Goal: Information Seeking & Learning: Learn about a topic

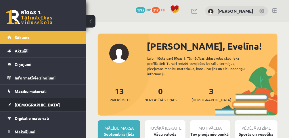
click at [41, 103] on link "[DEMOGRAPHIC_DATA]" at bounding box center [43, 104] width 72 height 13
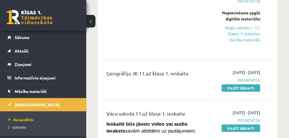
scroll to position [78, 0]
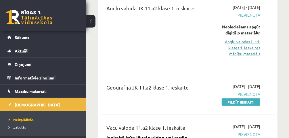
click at [242, 55] on link "Angļu valodas I - 11. klases 1. ieskaites mācību materiāls" at bounding box center [237, 48] width 45 height 18
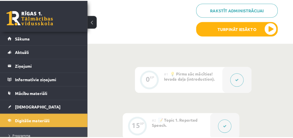
scroll to position [141, 0]
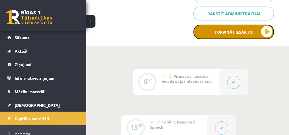
click at [244, 29] on button "Turpināt iesākto" at bounding box center [234, 32] width 81 height 14
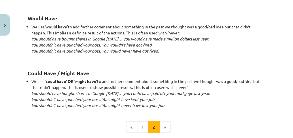
scroll to position [576, 0]
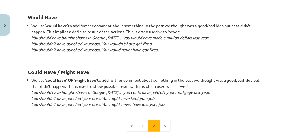
click at [289, 106] on div "Mācību tēma: Angļu valodas i - 11. klases 1. ieskaites mācību materiāls #4 📝 To…" at bounding box center [146, 69] width 293 height 138
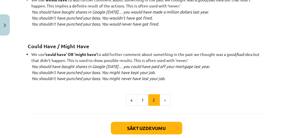
scroll to position [611, 0]
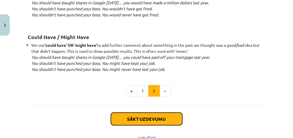
click at [167, 115] on button "Sākt uzdevumu" at bounding box center [146, 119] width 71 height 13
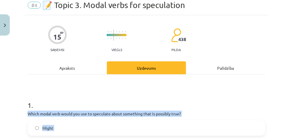
scroll to position [14, 0]
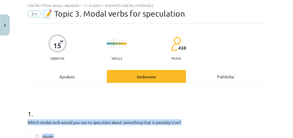
click at [56, 106] on h1 "1 ." at bounding box center [146, 109] width 237 height 18
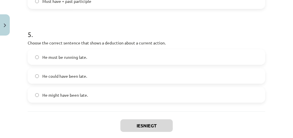
scroll to position [501, 0]
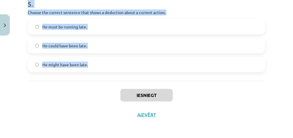
drag, startPoint x: 24, startPoint y: 112, endPoint x: 129, endPoint y: 62, distance: 116.2
copy form "1 . Which modal verb would you use to speculate about something that is possibl…"
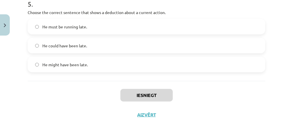
click at [84, 96] on div "Iesniegt Aizvērt" at bounding box center [146, 101] width 237 height 40
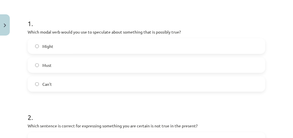
scroll to position [108, 0]
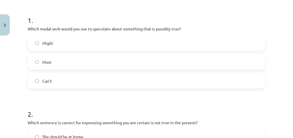
click at [146, 41] on label "Might" at bounding box center [146, 43] width 236 height 14
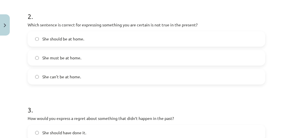
scroll to position [209, 0]
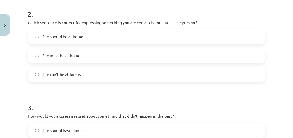
click at [180, 73] on label "She can't be at home." at bounding box center [146, 75] width 236 height 14
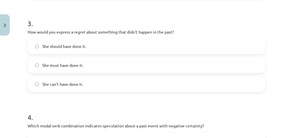
scroll to position [296, 0]
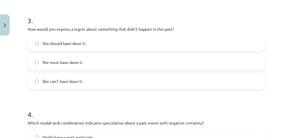
click at [152, 41] on label "She should have done it." at bounding box center [146, 43] width 236 height 14
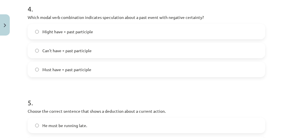
scroll to position [402, 0]
click at [117, 49] on label "Can't have + past participle" at bounding box center [146, 50] width 236 height 14
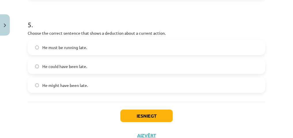
scroll to position [481, 0]
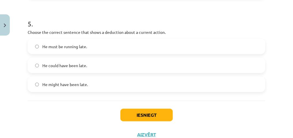
click at [78, 48] on span "He must be running late." at bounding box center [64, 47] width 45 height 6
click at [131, 114] on button "Iesniegt" at bounding box center [146, 115] width 52 height 13
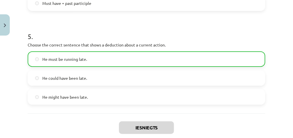
scroll to position [519, 0]
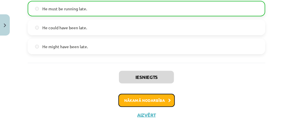
click at [156, 100] on button "Nākamā nodarbība" at bounding box center [146, 100] width 56 height 13
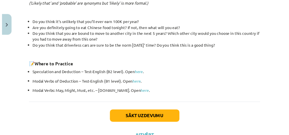
scroll to position [258, 0]
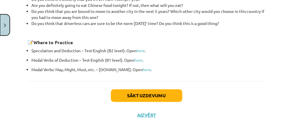
click at [7, 27] on button "Close" at bounding box center [5, 24] width 10 height 21
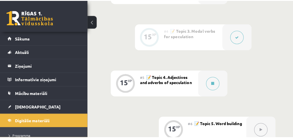
scroll to position [332, 0]
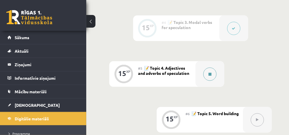
click at [205, 75] on button at bounding box center [209, 74] width 13 height 13
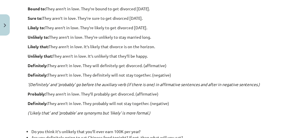
scroll to position [125, 0]
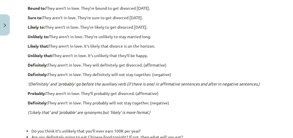
click at [107, 46] on p "Likely that: They aren’t in love. It’s likely that divorce is on the horizon." at bounding box center [146, 46] width 237 height 6
click at [111, 49] on div "Adjectives and adverbs of speculation Bound to: They aren’t in love. They’re bo…" at bounding box center [146, 92] width 237 height 228
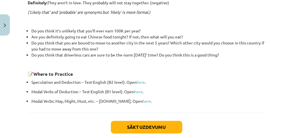
scroll to position [258, 0]
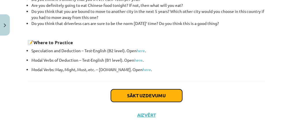
click at [162, 91] on button "Sākt uzdevumu" at bounding box center [146, 95] width 71 height 13
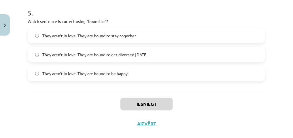
scroll to position [510, 0]
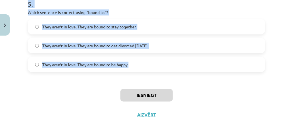
drag, startPoint x: 27, startPoint y: 116, endPoint x: 165, endPoint y: 64, distance: 147.6
copy form "1 . Choose the correct sentence using "probably" in an affirmative context: The…"
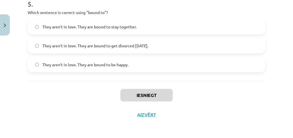
click at [81, 100] on div "Iesniegt Aizvērt" at bounding box center [146, 101] width 237 height 40
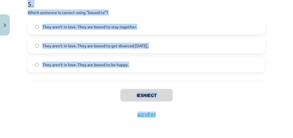
drag, startPoint x: 289, startPoint y: 110, endPoint x: 293, endPoint y: 69, distance: 41.7
drag, startPoint x: 293, startPoint y: 69, endPoint x: 243, endPoint y: 79, distance: 51.9
click at [254, 101] on div "Iesniegt Aizvērt" at bounding box center [146, 101] width 237 height 40
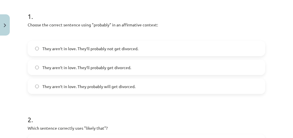
scroll to position [115, 0]
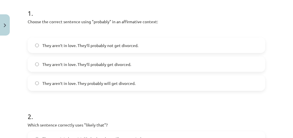
click at [127, 62] on span "They aren’t in love. They’ll probably get divorced." at bounding box center [86, 65] width 89 height 6
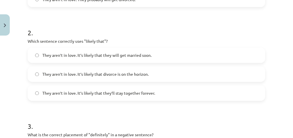
scroll to position [206, 0]
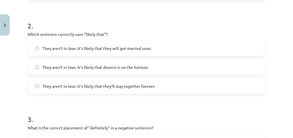
click at [119, 67] on span "They aren’t in love. It’s likely that divorce is on the horizon." at bounding box center [95, 68] width 106 height 6
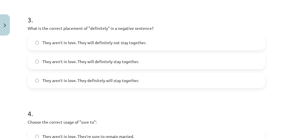
scroll to position [307, 0]
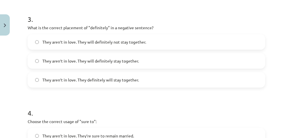
click at [101, 81] on span "They aren’t in love. They definitely will stay together." at bounding box center [90, 80] width 96 height 6
click at [106, 39] on span "They aren’t in love. They will definitely not stay together." at bounding box center [94, 42] width 104 height 6
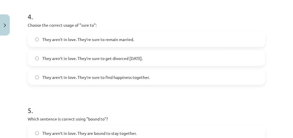
scroll to position [401, 0]
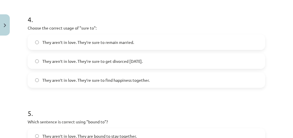
click at [177, 61] on label "They aren’t in love. They’re sure to get divorced within six months." at bounding box center [146, 61] width 236 height 14
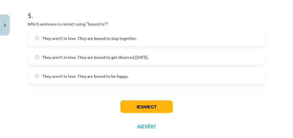
scroll to position [502, 0]
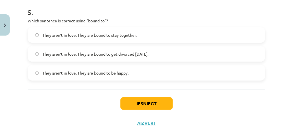
click at [148, 56] on span "They aren’t in love. They are bound to get divorced within six months." at bounding box center [95, 54] width 106 height 6
click at [157, 103] on button "Iesniegt" at bounding box center [146, 104] width 52 height 13
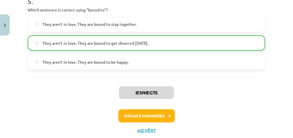
scroll to position [528, 0]
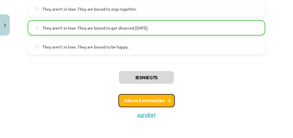
click at [169, 100] on button "Nākamā nodarbība" at bounding box center [146, 100] width 56 height 13
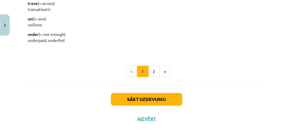
scroll to position [800, 0]
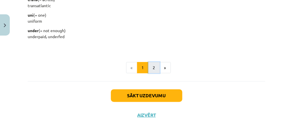
click at [151, 66] on button "2" at bounding box center [154, 68] width 12 height 12
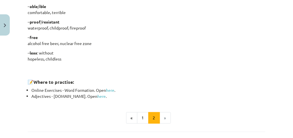
scroll to position [528, 0]
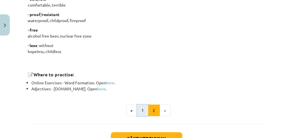
click at [139, 108] on button "1" at bounding box center [143, 111] width 12 height 12
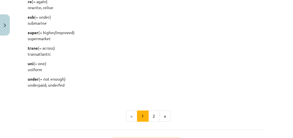
scroll to position [752, 0]
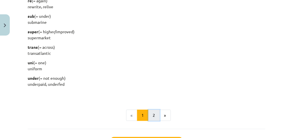
click at [150, 113] on button "2" at bounding box center [154, 116] width 12 height 12
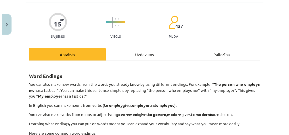
scroll to position [33, 0]
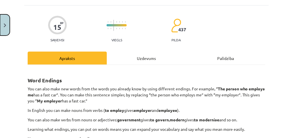
click at [6, 27] on button "Close" at bounding box center [5, 24] width 10 height 21
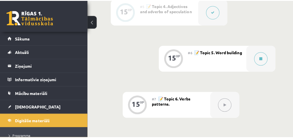
scroll to position [391, 0]
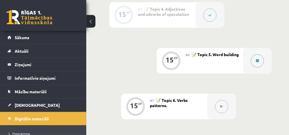
click at [256, 59] on button at bounding box center [257, 60] width 13 height 13
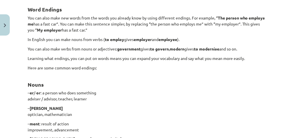
scroll to position [107, 0]
